Goal: Check status: Check status

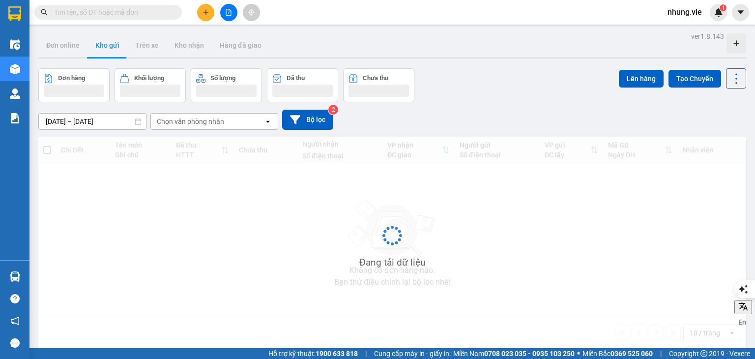
click at [637, 195] on div "Đang tải dữ liệu" at bounding box center [392, 242] width 708 height 211
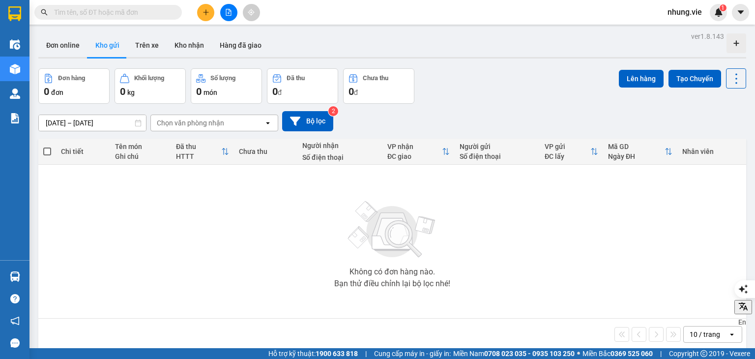
click at [96, 11] on input "text" at bounding box center [112, 12] width 116 height 11
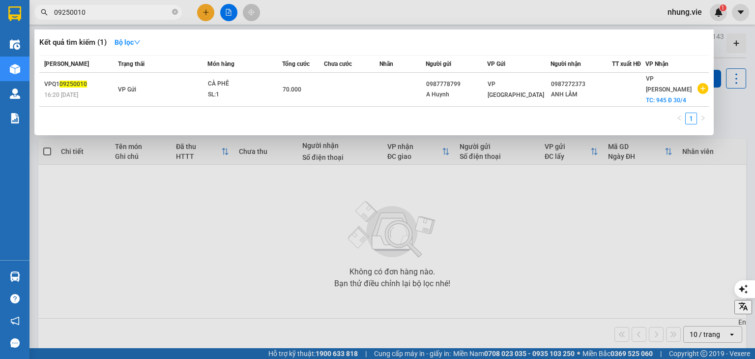
type input "09250010"
click at [609, 236] on div at bounding box center [377, 179] width 755 height 359
